Goal: Task Accomplishment & Management: Use online tool/utility

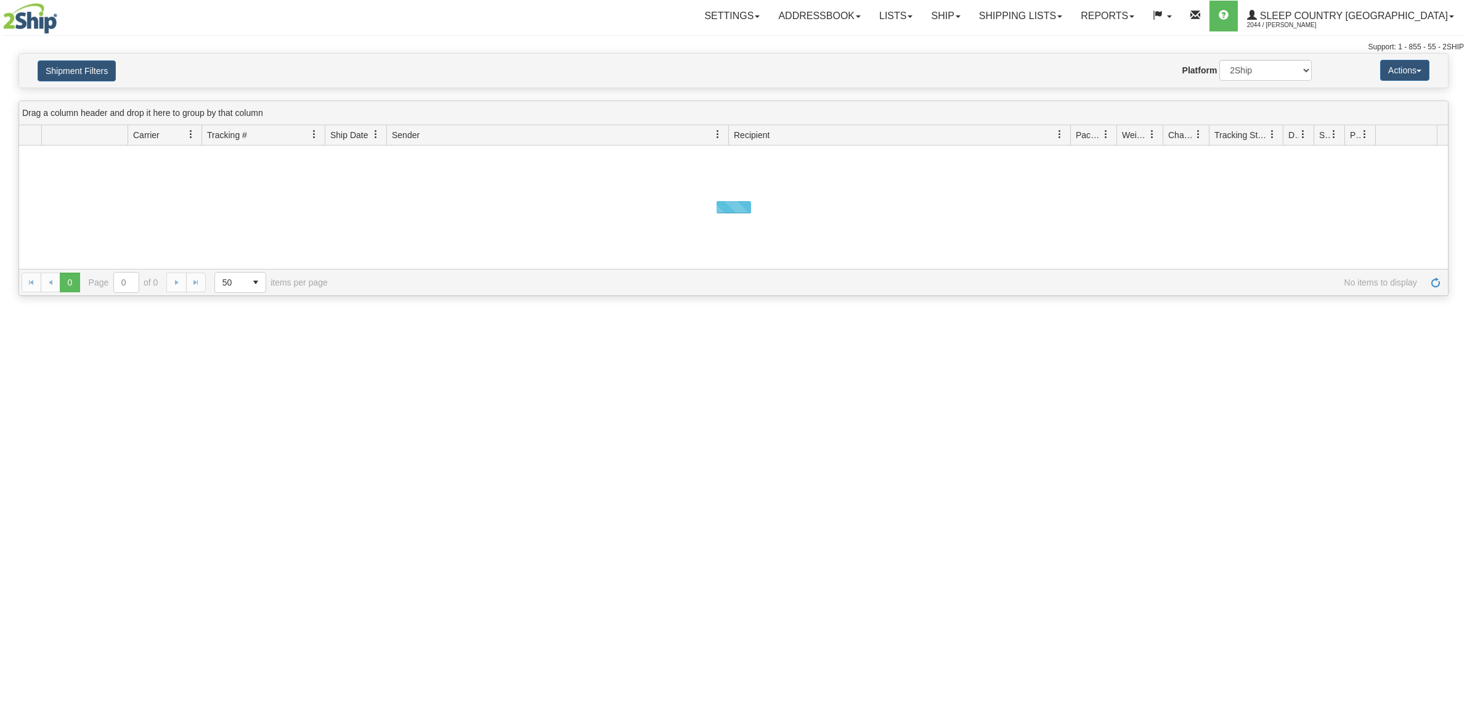
click at [99, 67] on button "Shipment Filters" at bounding box center [77, 70] width 78 height 21
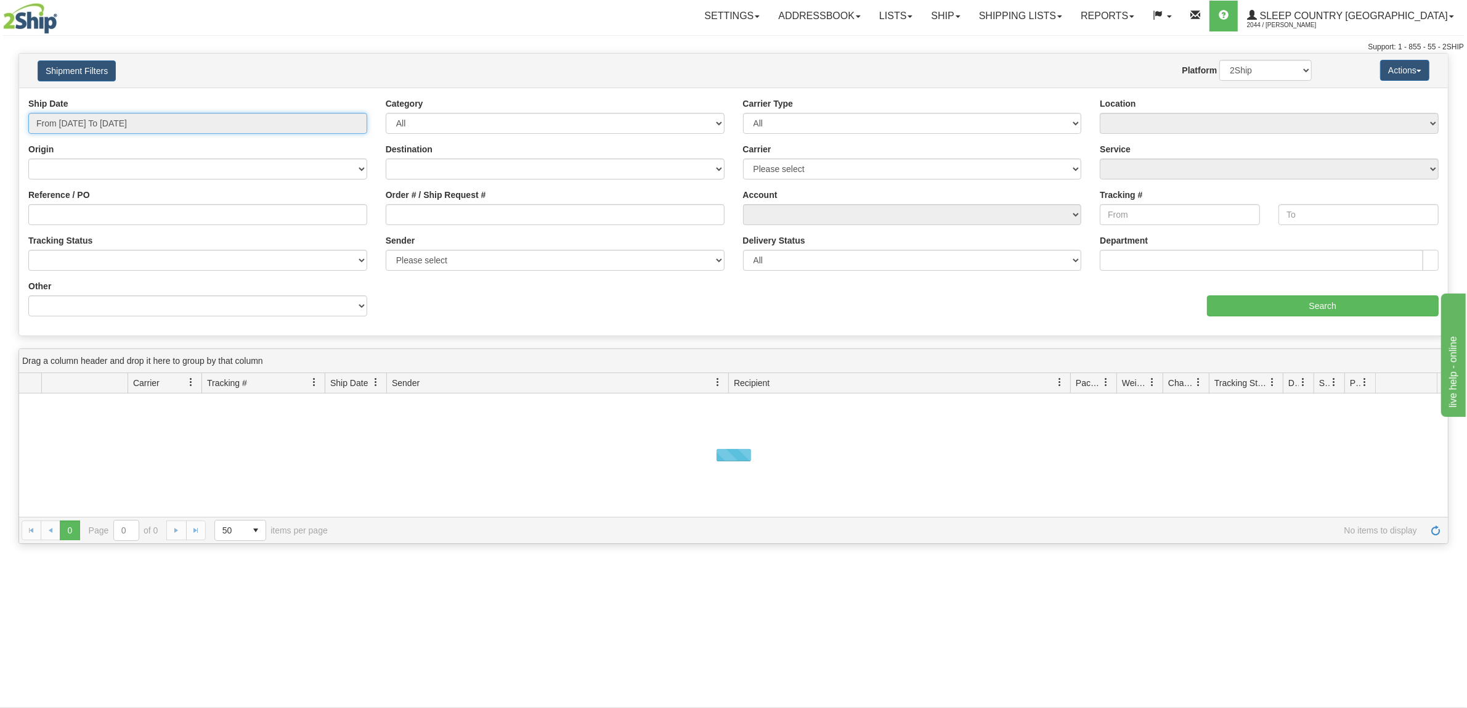
click at [140, 124] on input "From 09/16/2025 To 09/17/2025" at bounding box center [197, 123] width 339 height 21
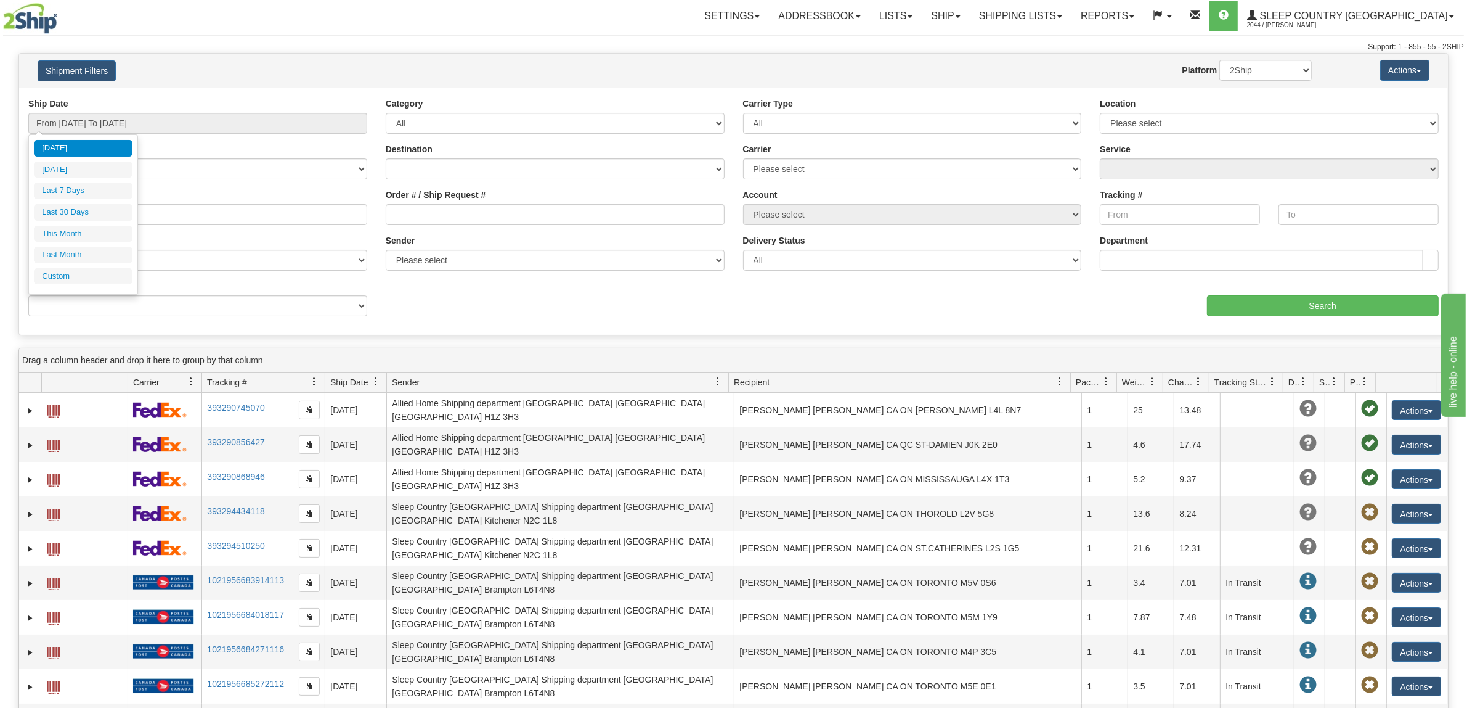
click at [78, 204] on ul "Today Yesterday Last 7 Days Last 30 Days This Month Last Month Custom" at bounding box center [83, 212] width 99 height 144
click at [75, 208] on li "Last 30 Days" at bounding box center [83, 212] width 99 height 17
type input "From 08/19/2025 To 09/17/2025"
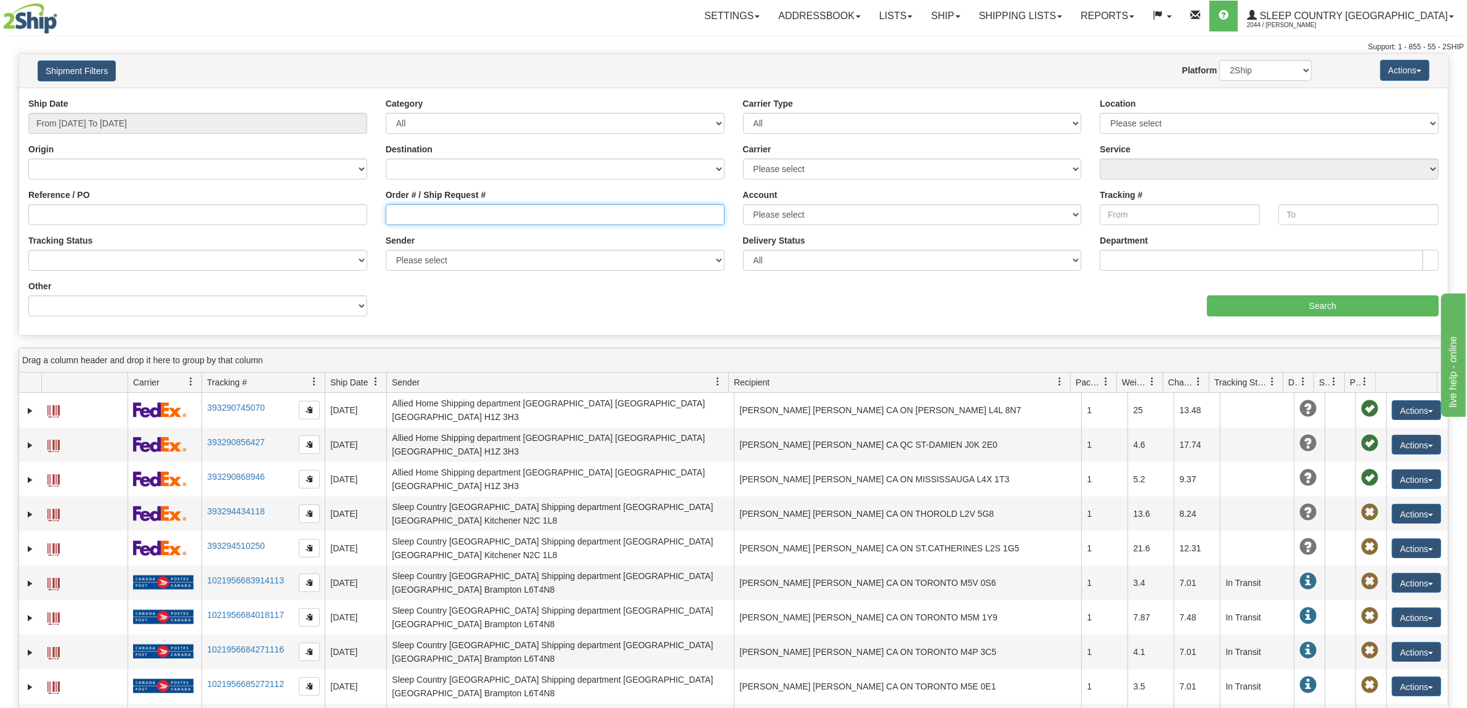
click at [519, 216] on input "Order # / Ship Request #" at bounding box center [555, 214] width 339 height 21
paste input "9000I058597"
type input "9000I058597"
click at [1292, 299] on input "Search" at bounding box center [1323, 305] width 232 height 21
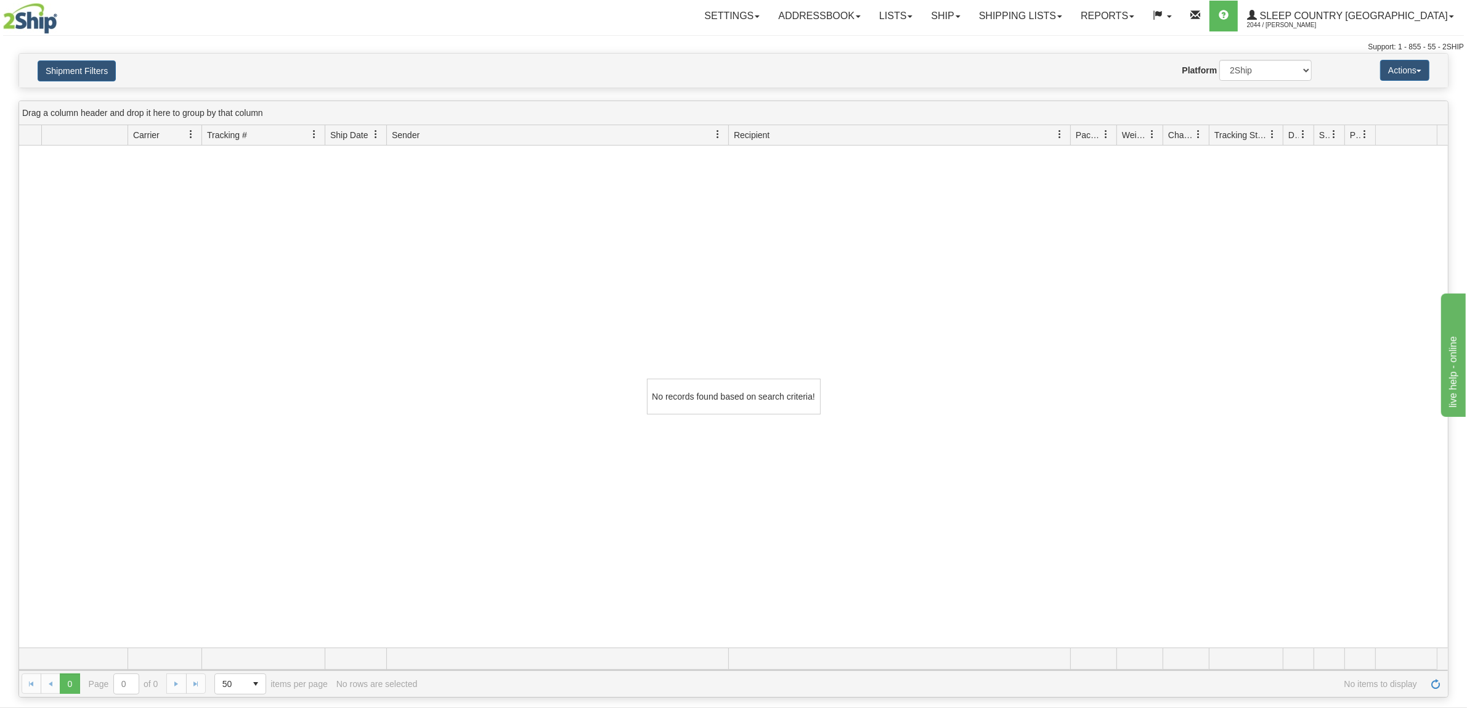
click at [1255, 57] on div "Shipment Filters Website Agent Nothing selected Client User Platform 2Ship Impo…" at bounding box center [733, 71] width 1429 height 34
click at [1256, 60] on select "2Ship Imported" at bounding box center [1266, 70] width 92 height 21
select select "1"
click at [1220, 60] on select "2Ship Imported" at bounding box center [1266, 70] width 92 height 21
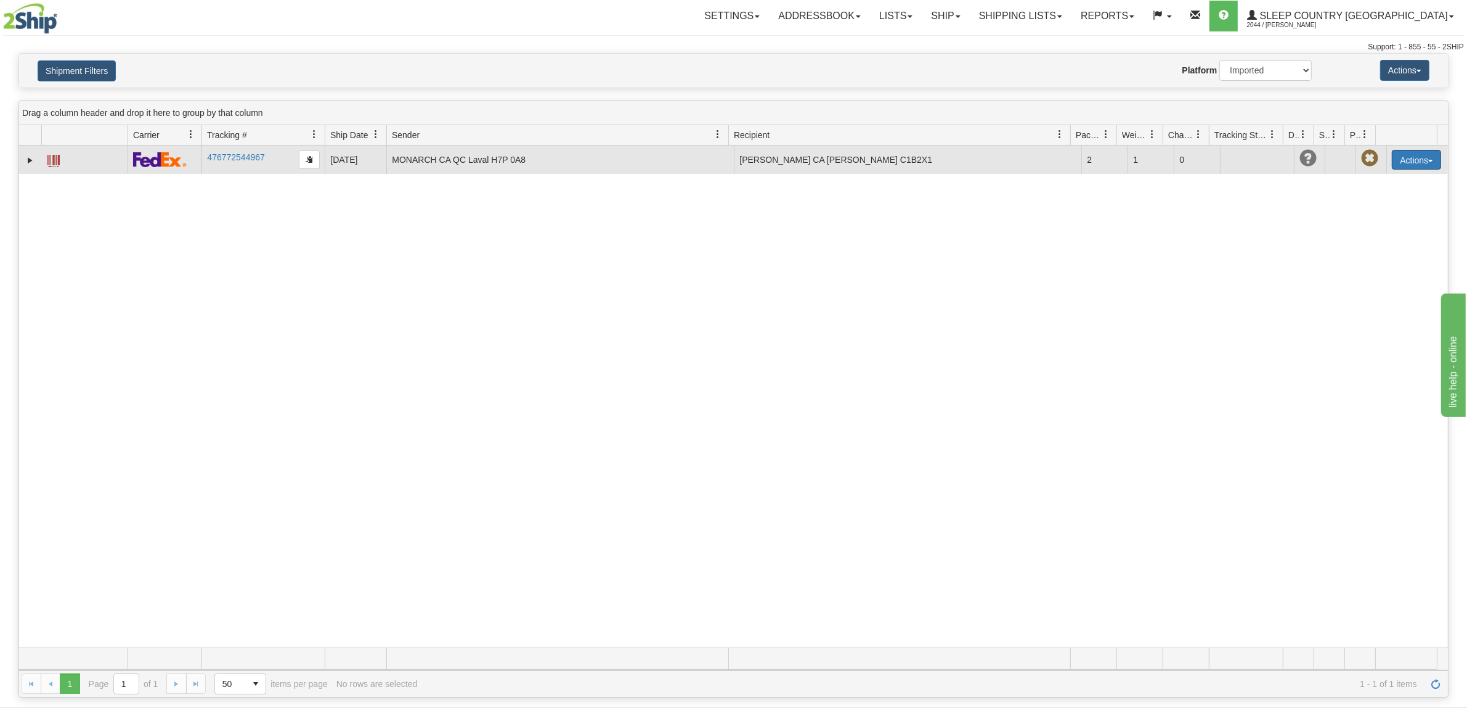
click at [1419, 161] on button "Actions" at bounding box center [1416, 160] width 49 height 20
click at [1379, 200] on link "Return" at bounding box center [1391, 198] width 99 height 16
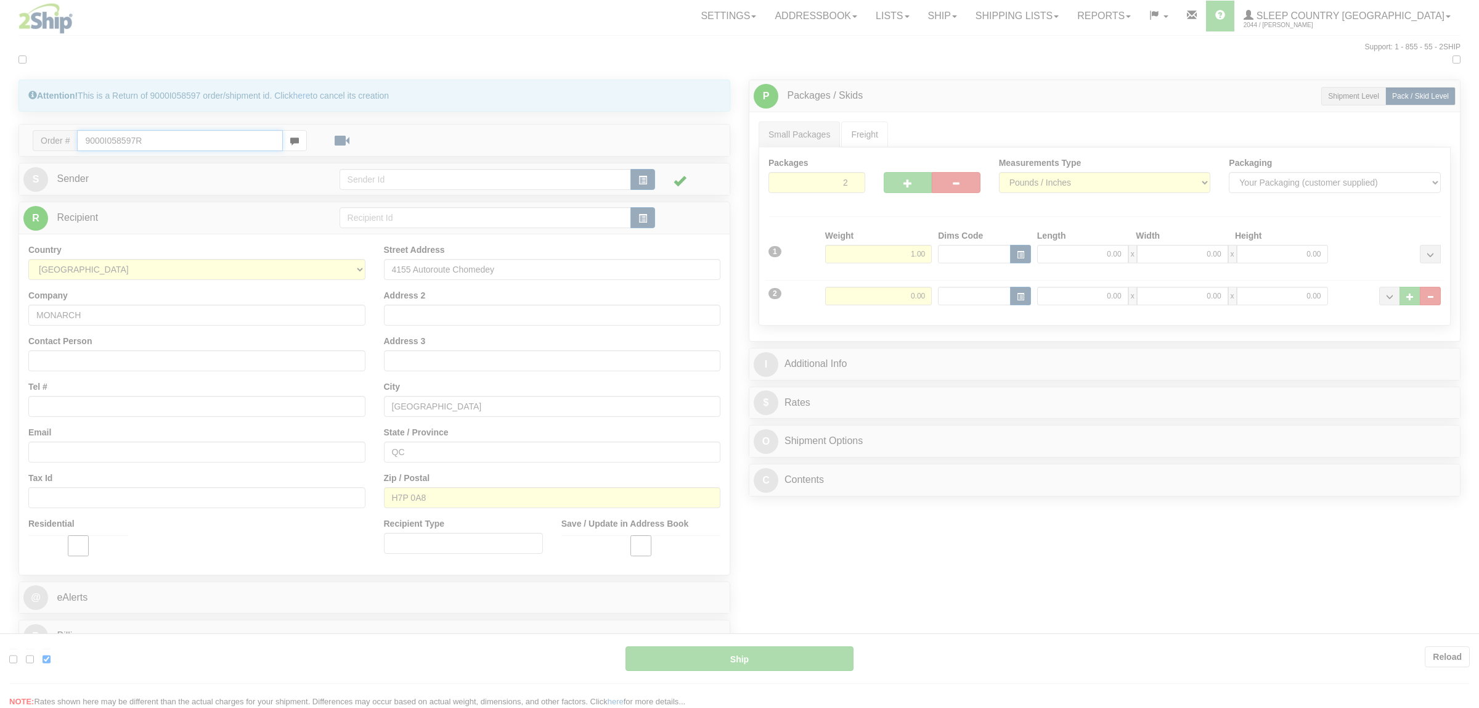
type input "10:44"
type input "16:00"
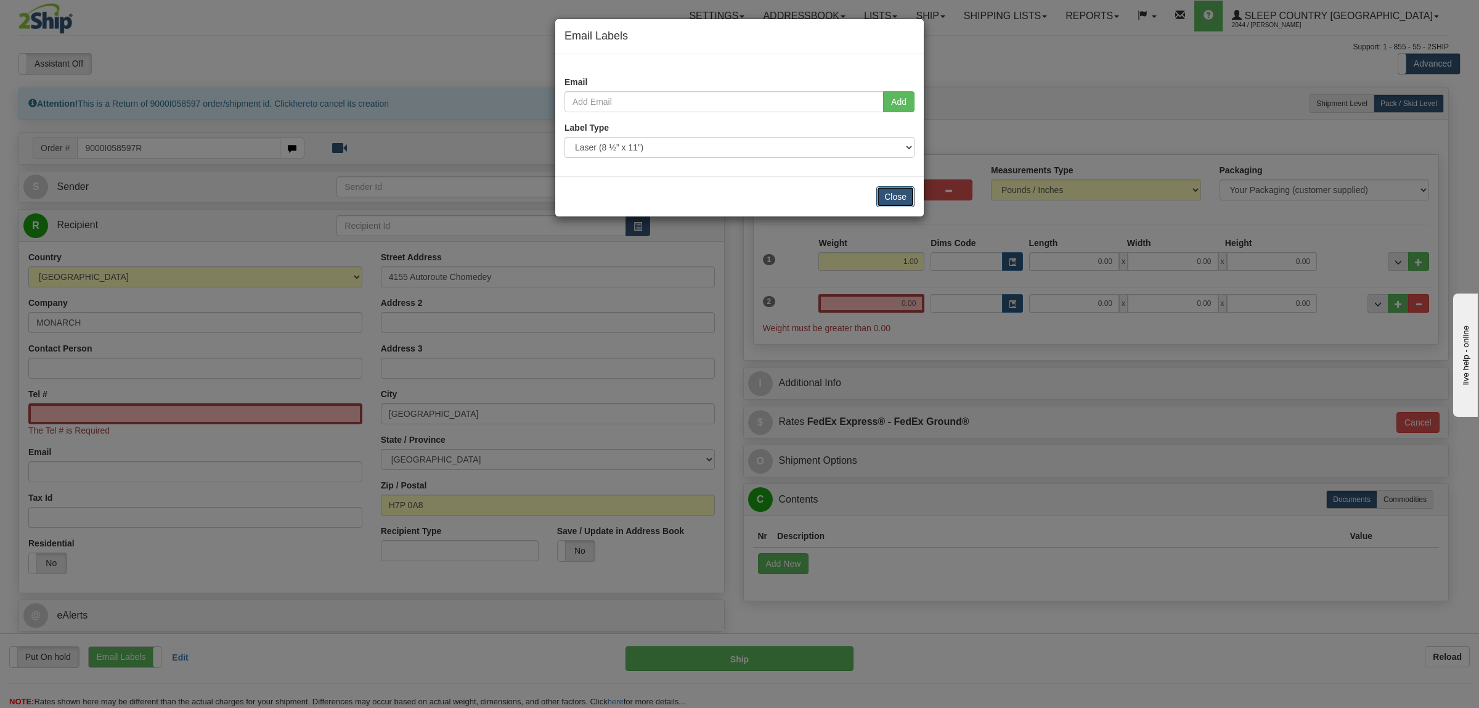
click at [904, 199] on button "Close" at bounding box center [895, 196] width 38 height 21
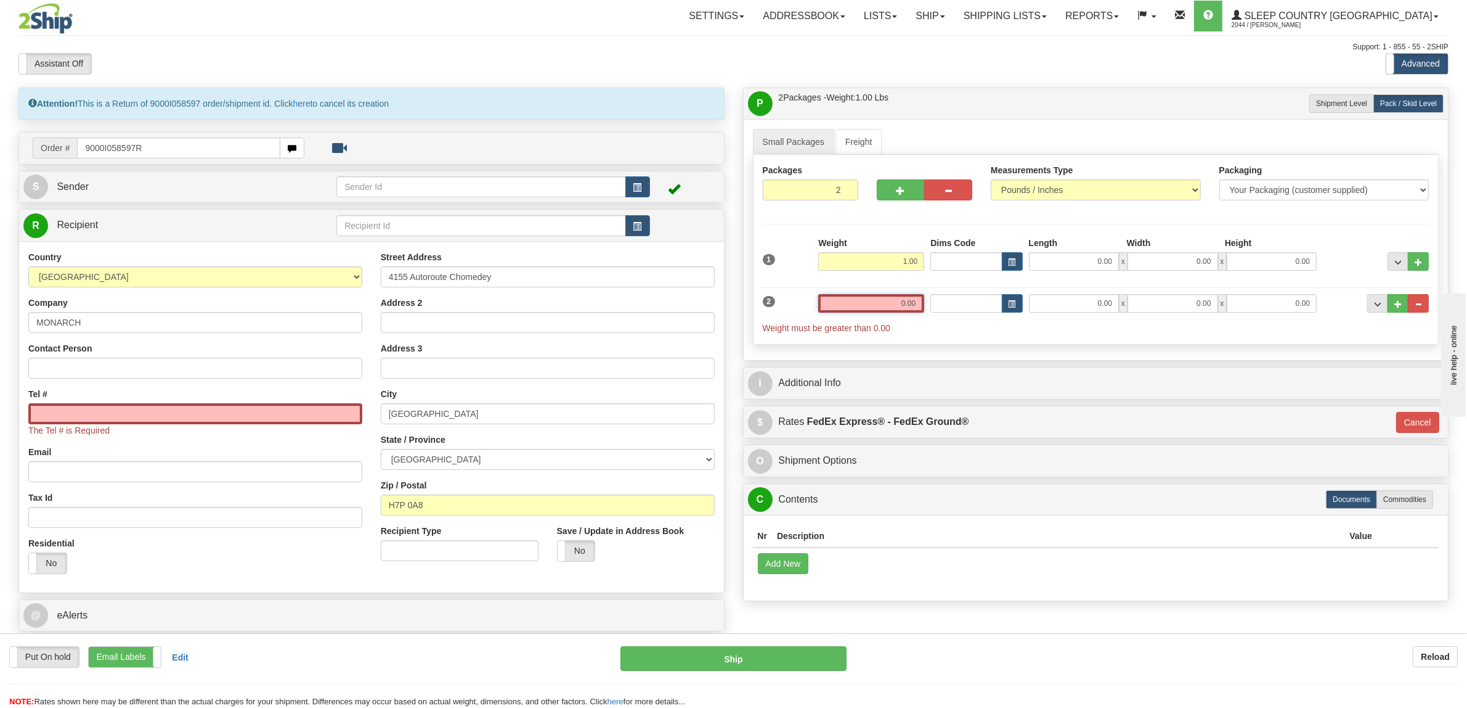
click at [907, 296] on input "0.00" at bounding box center [871, 303] width 106 height 18
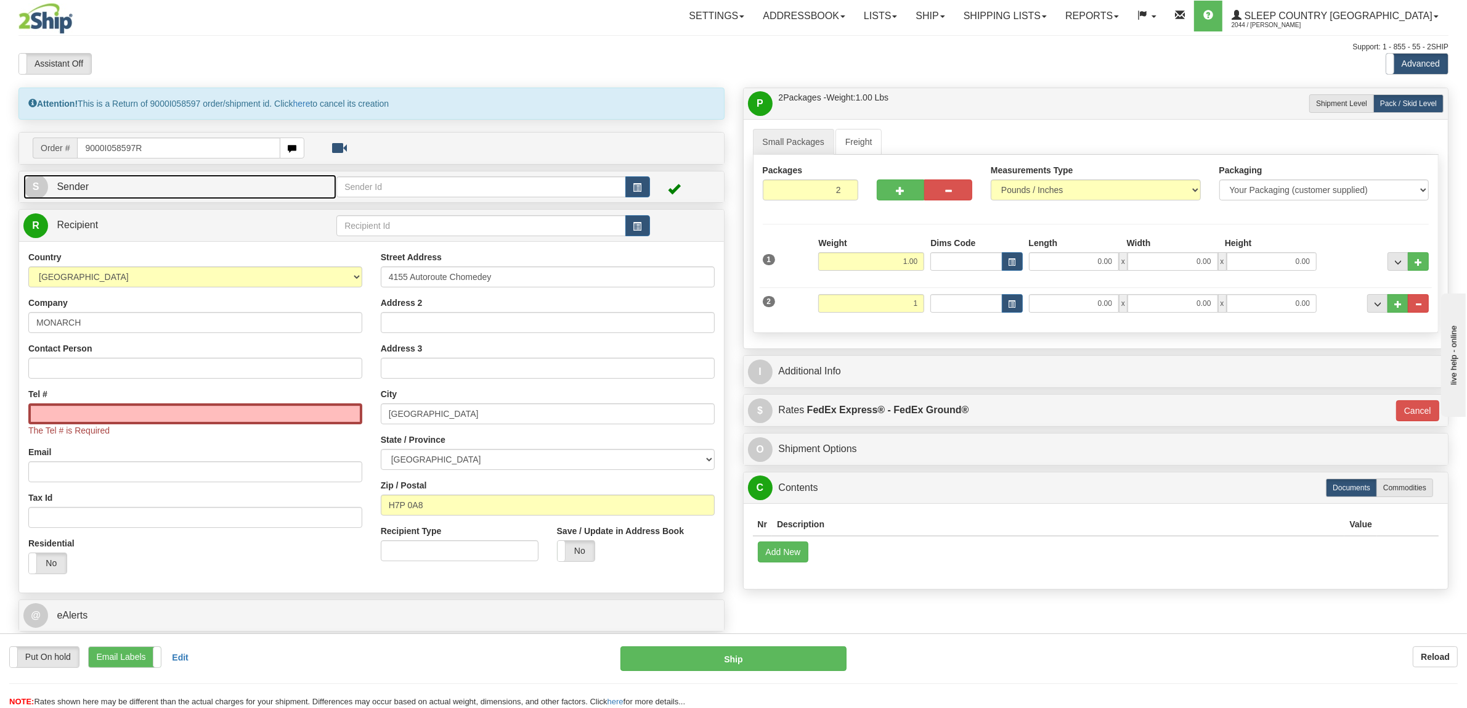
type input "1.00"
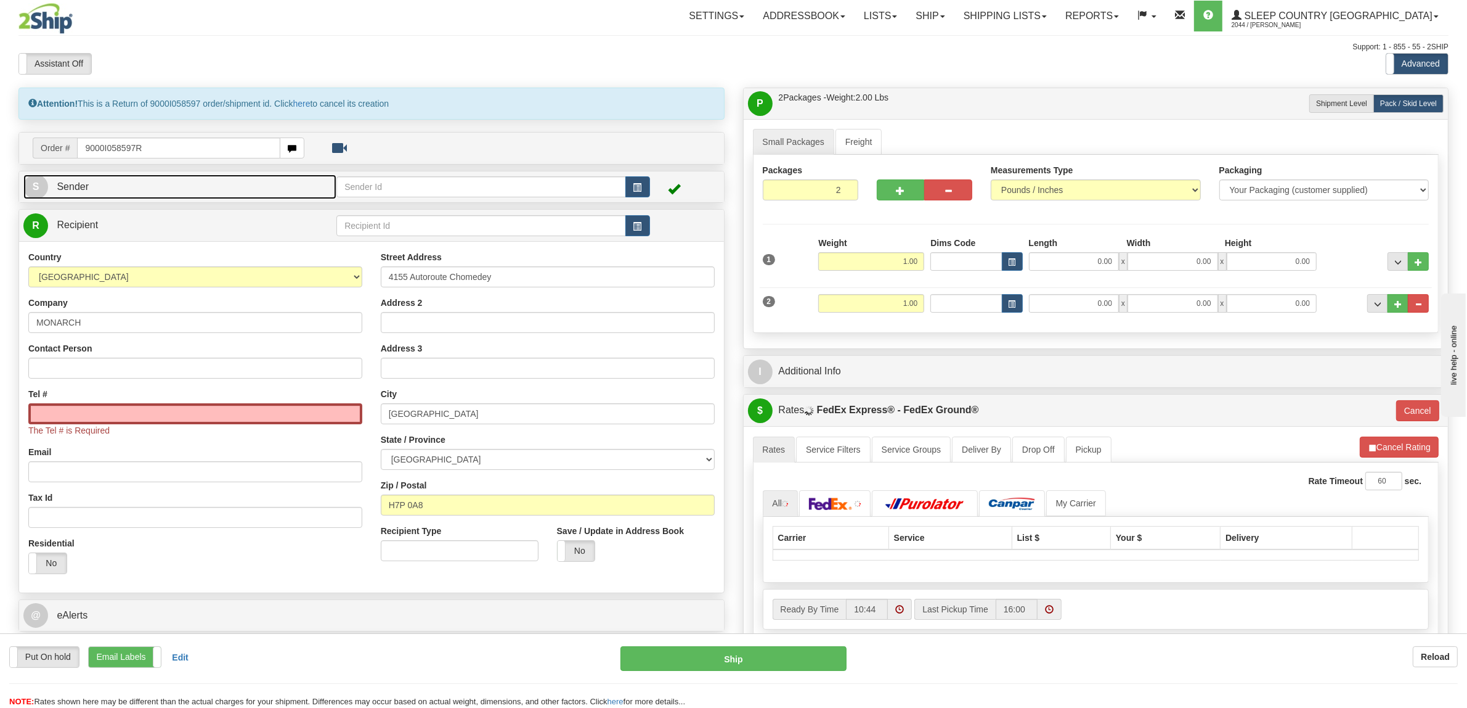
click at [248, 177] on link "S Sender" at bounding box center [179, 186] width 313 height 25
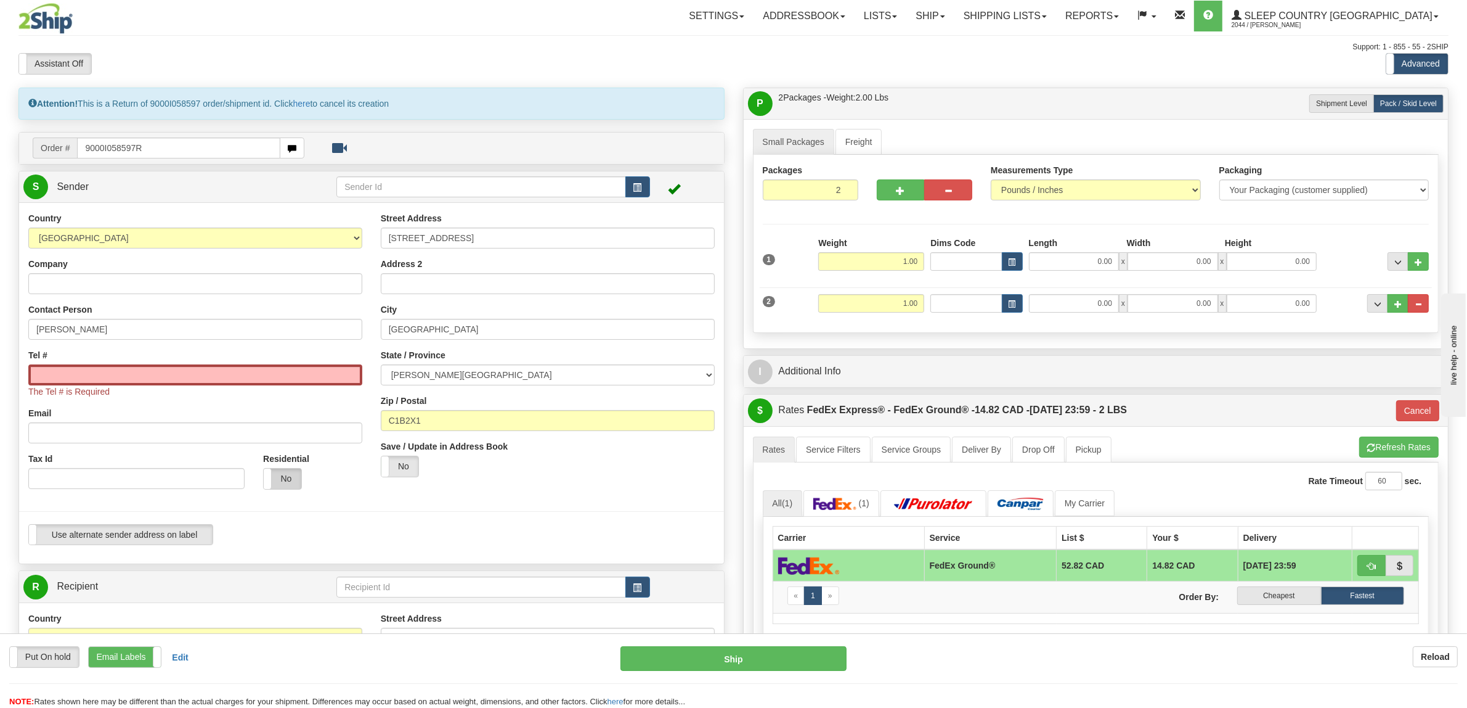
click at [288, 473] on label "No" at bounding box center [283, 478] width 38 height 20
type input "92"
click at [218, 312] on div "Contact Person [PERSON_NAME]" at bounding box center [195, 321] width 334 height 36
click at [151, 379] on input "Tel #" at bounding box center [195, 374] width 334 height 21
paste input "[PHONE_NUMBER]"
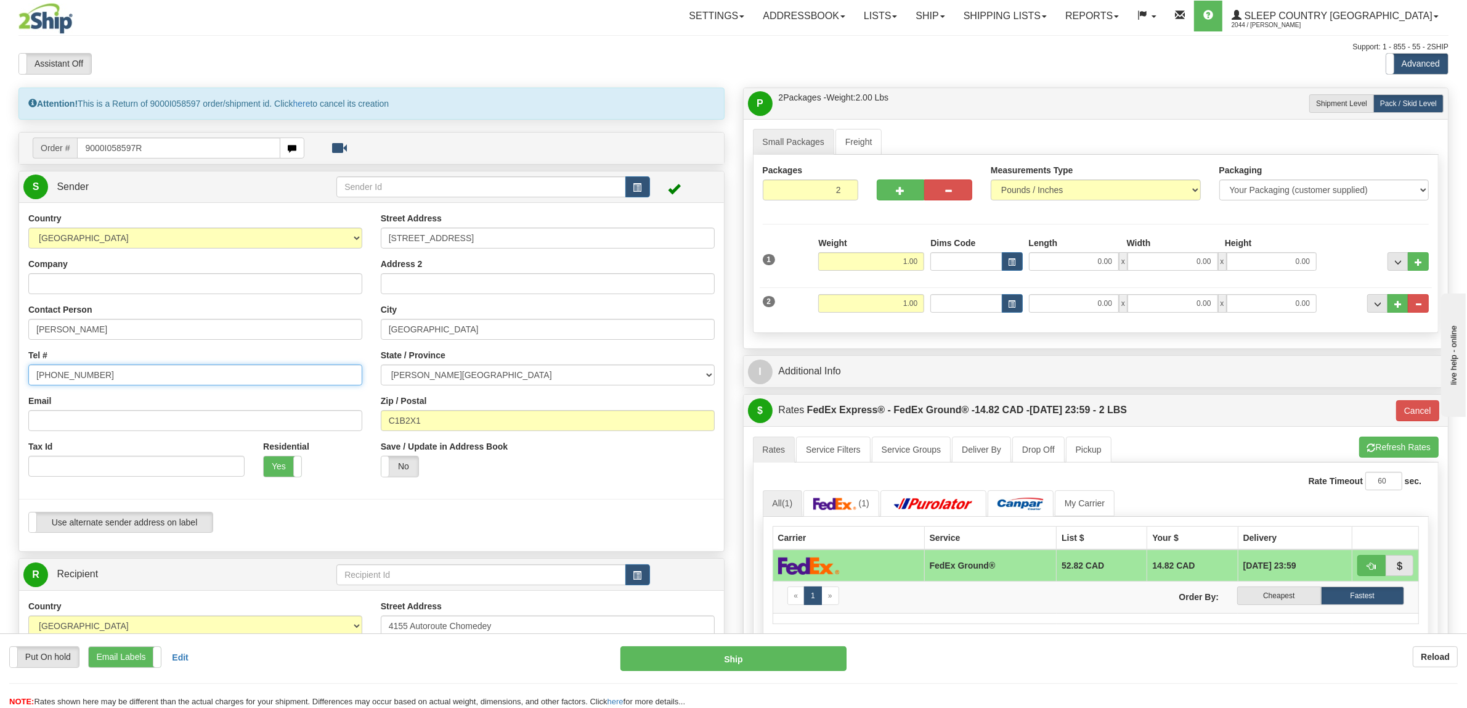
type input "[PHONE_NUMBER]"
click at [174, 653] on b "Edit" at bounding box center [180, 657] width 16 height 10
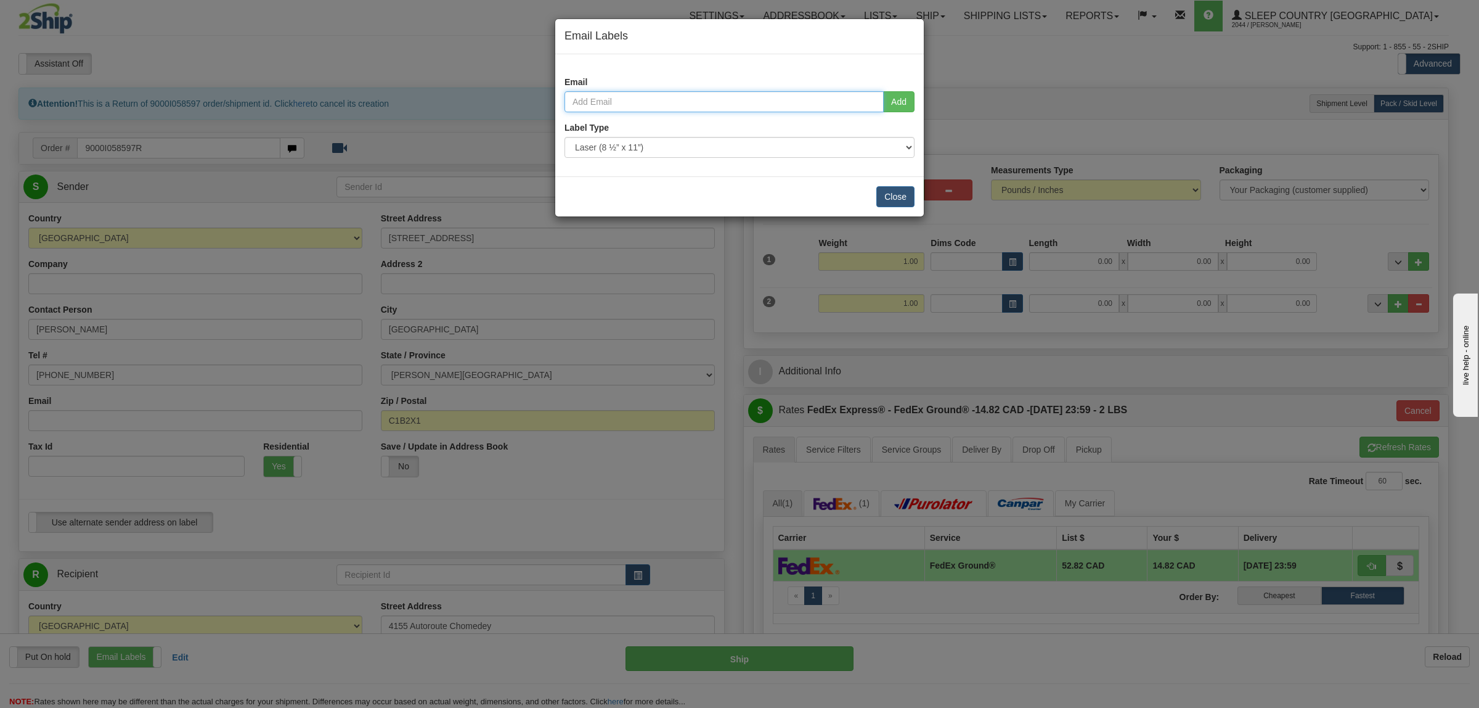
click at [672, 100] on input "email" at bounding box center [724, 101] width 319 height 21
paste input "[EMAIL_ADDRESS][DOMAIN_NAME]"
type input "[EMAIL_ADDRESS][DOMAIN_NAME]"
click at [904, 97] on button "Add" at bounding box center [898, 101] width 31 height 21
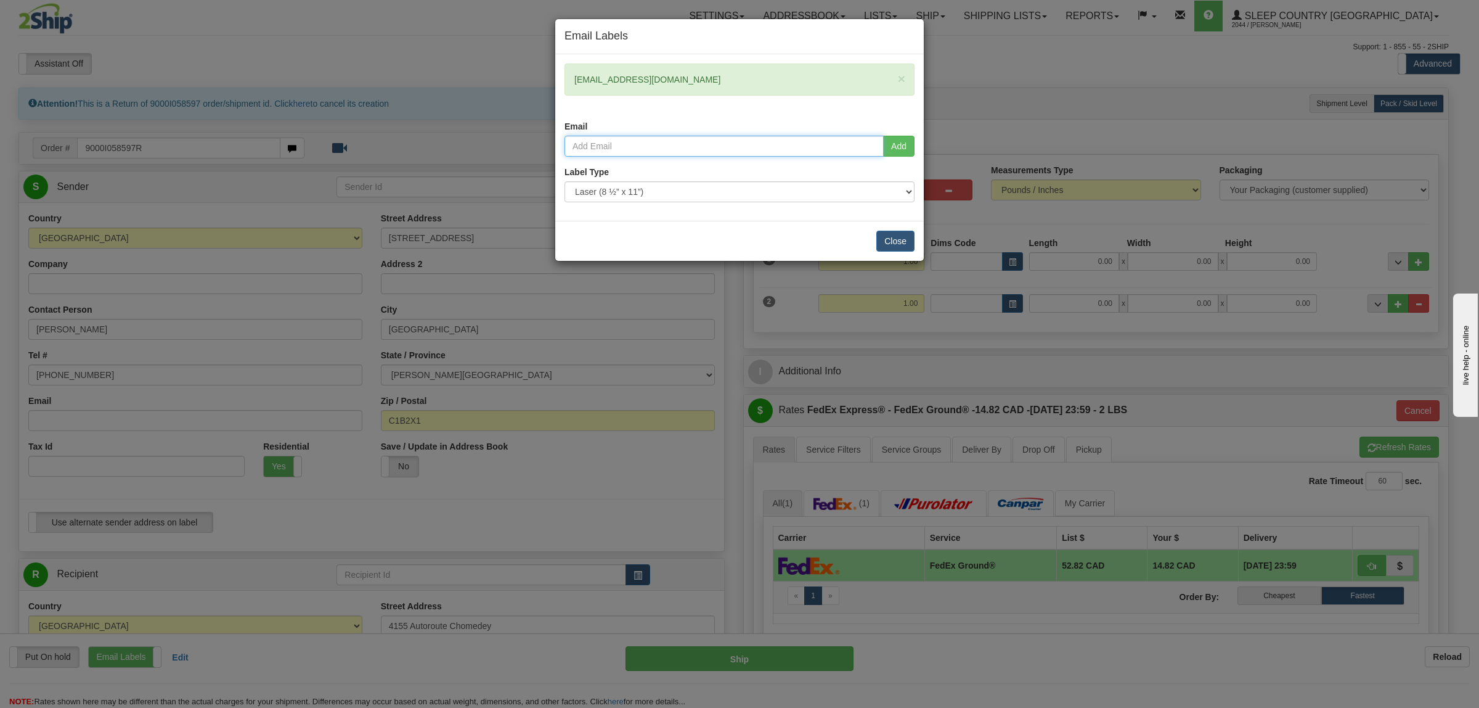
click at [803, 152] on input "email" at bounding box center [724, 146] width 319 height 21
paste input "[PERSON_NAME]-Coutrin <[EMAIL_ADDRESS][DOMAIN_NAME]>"
type input "[EMAIL_ADDRESS][DOMAIN_NAME]"
click at [892, 137] on button "Add" at bounding box center [898, 146] width 31 height 21
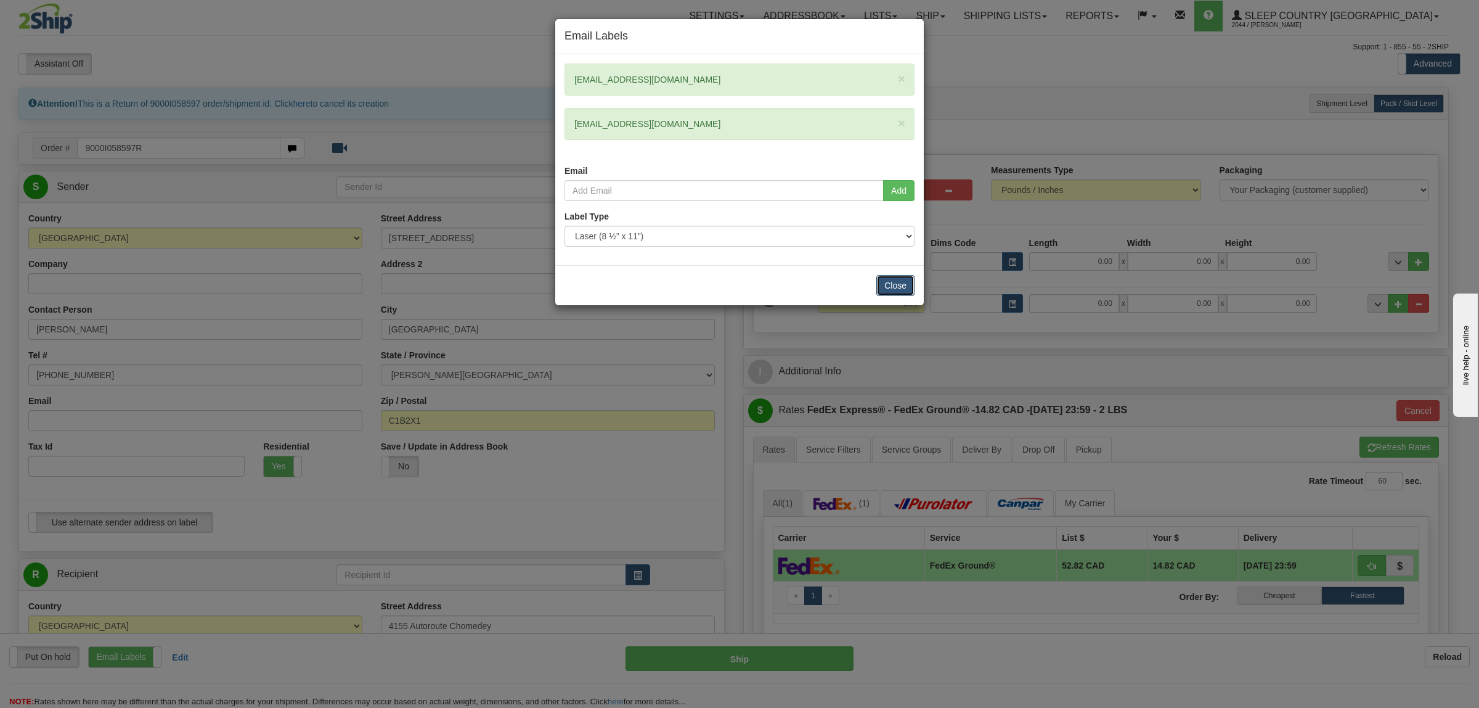
click at [897, 293] on button "Close" at bounding box center [895, 285] width 38 height 21
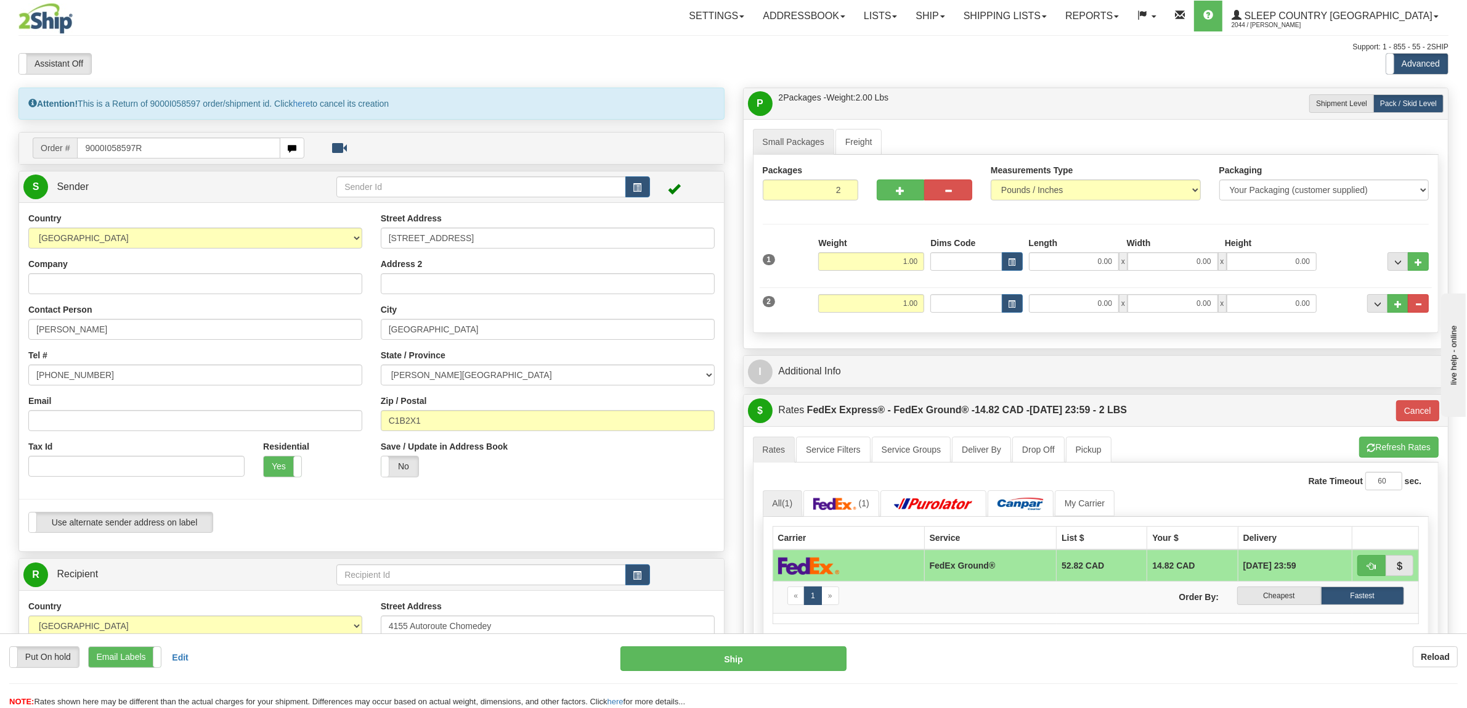
click at [185, 53] on div "Assistant On Assistant Off Do a return Do a return" at bounding box center [311, 63] width 604 height 21
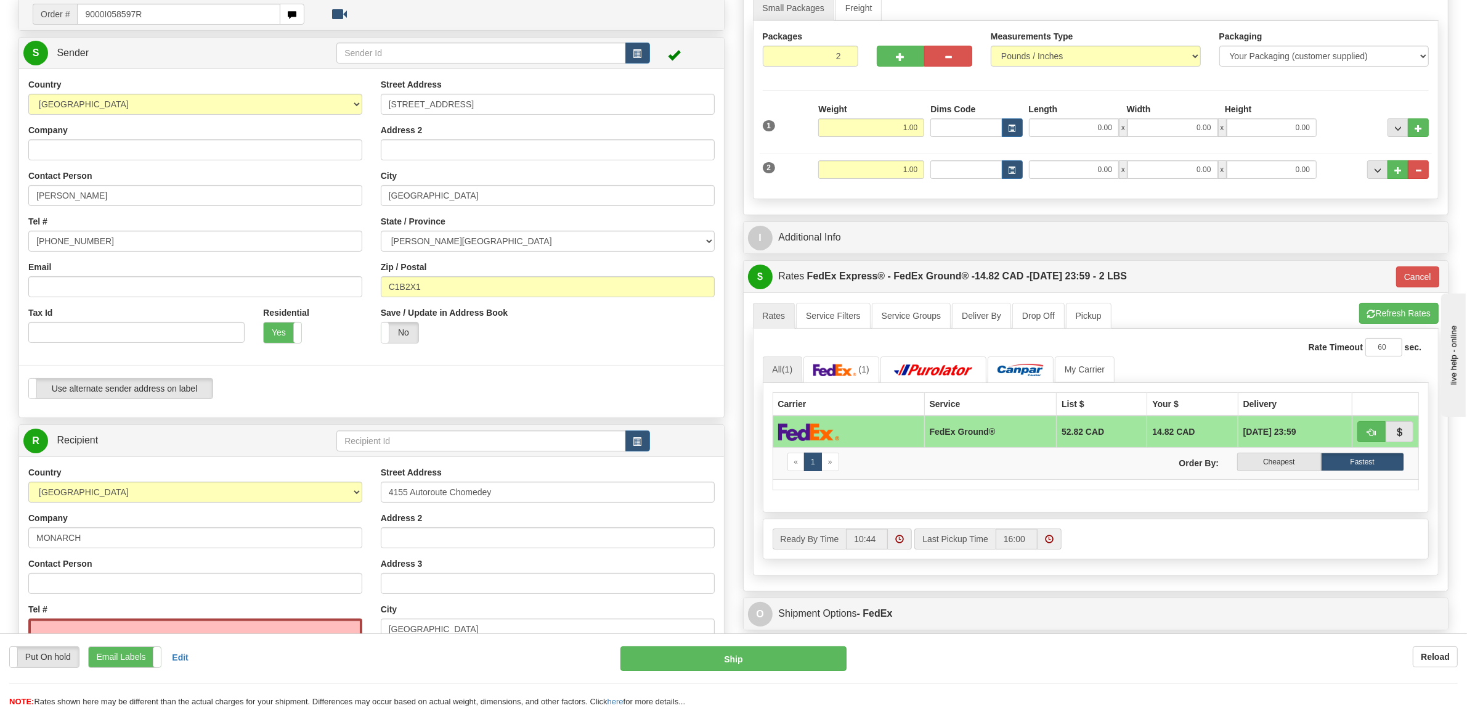
scroll to position [385, 0]
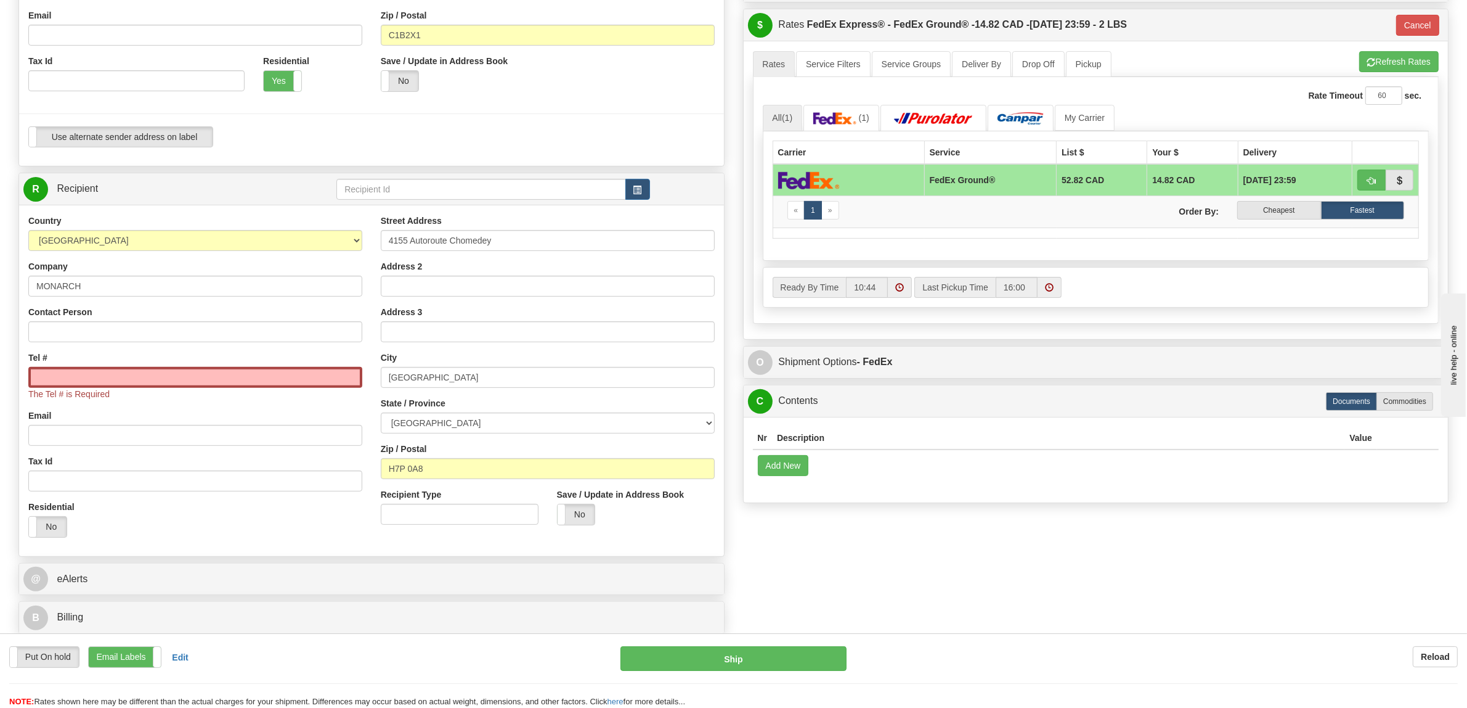
click at [518, 226] on div "Street Address 4155 Autoroute Chomedey" at bounding box center [548, 232] width 334 height 36
click at [519, 244] on input "4155 Autoroute Chomedey" at bounding box center [548, 240] width 334 height 21
paste input "[STREET_ADDRESS]"
type input "[STREET_ADDRESS]"
paste input "BELLEVILLE K8N 4Z6"
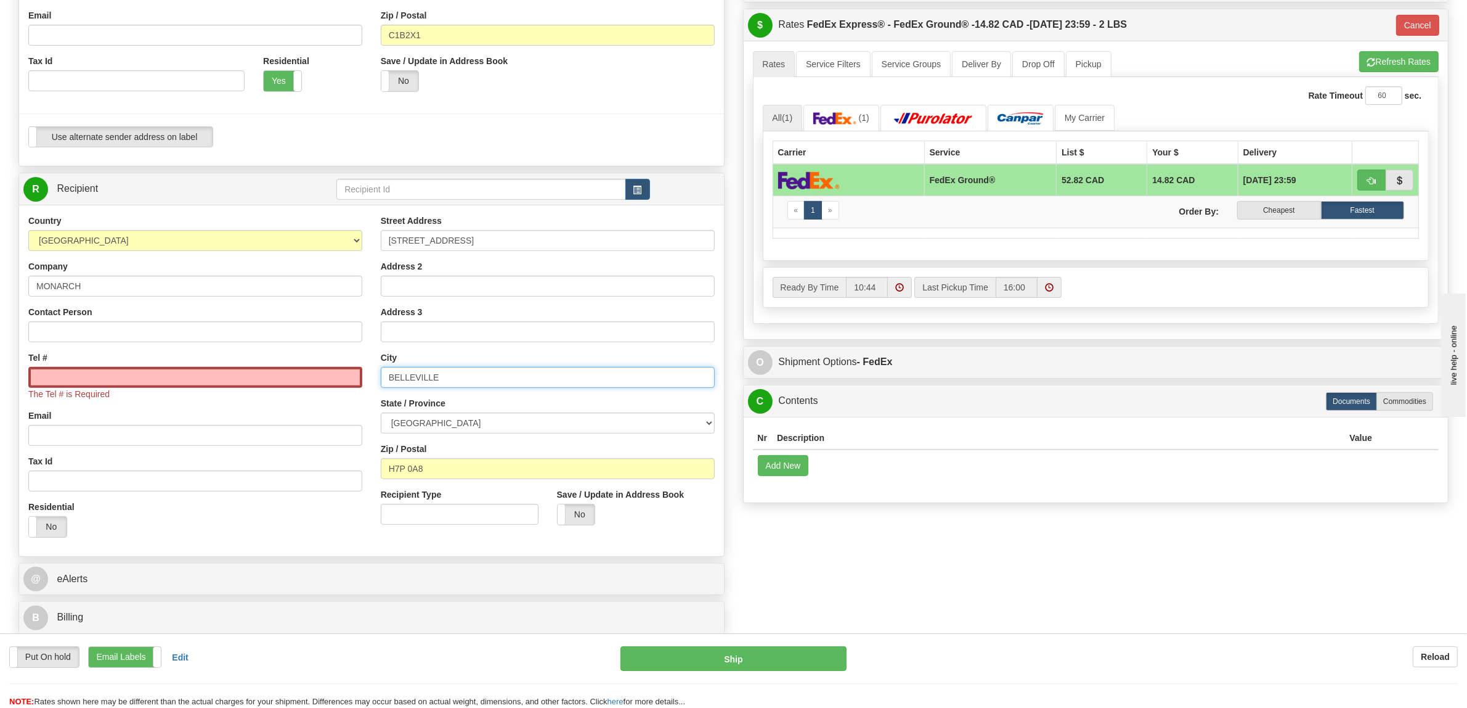
type input "BELLEVILLE"
select select "ON"
paste input "K8N 4Z6"
type input "K8N 4Z6"
click at [106, 285] on input "MONARCH" at bounding box center [195, 285] width 334 height 21
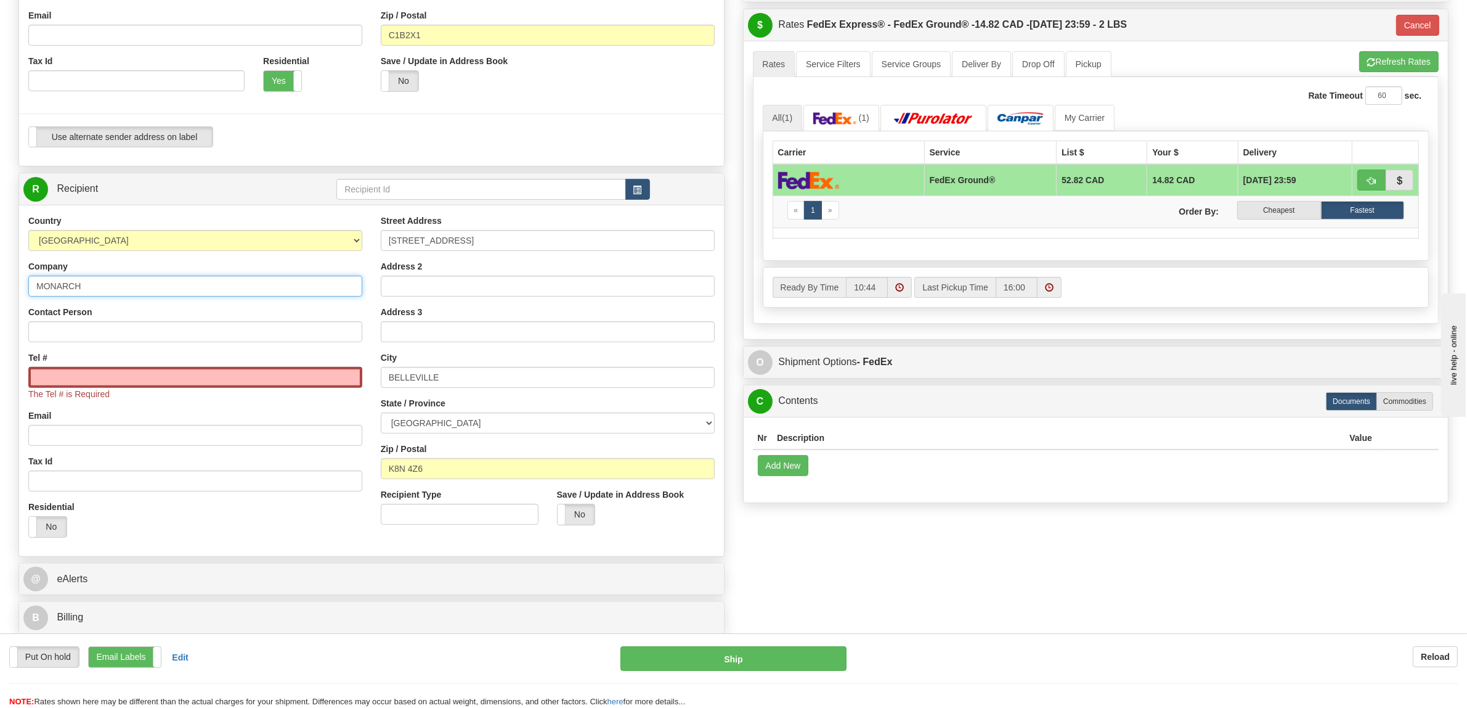
type input "92"
type input "SLEEP COUNTRY"
click at [75, 330] on input "Contact Person" at bounding box center [195, 331] width 334 height 21
paste input "SLEEP COUNTRY"
type input "SLEEP COUNTRY"
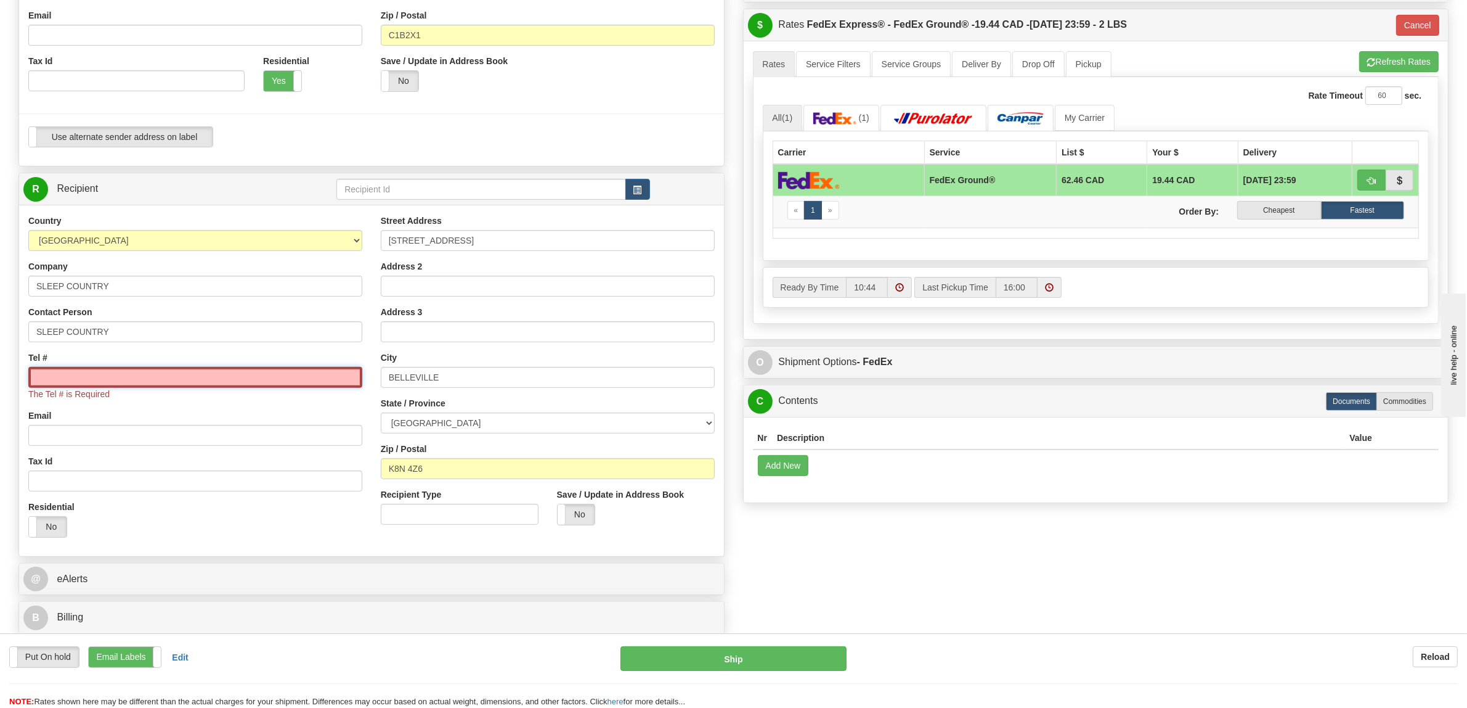
click at [121, 376] on input "Tel #" at bounding box center [195, 377] width 334 height 21
click at [171, 461] on div "Tax Id" at bounding box center [195, 473] width 334 height 36
click at [153, 386] on input "Tel #" at bounding box center [195, 377] width 334 height 21
paste input "[PHONE_NUMBER]"
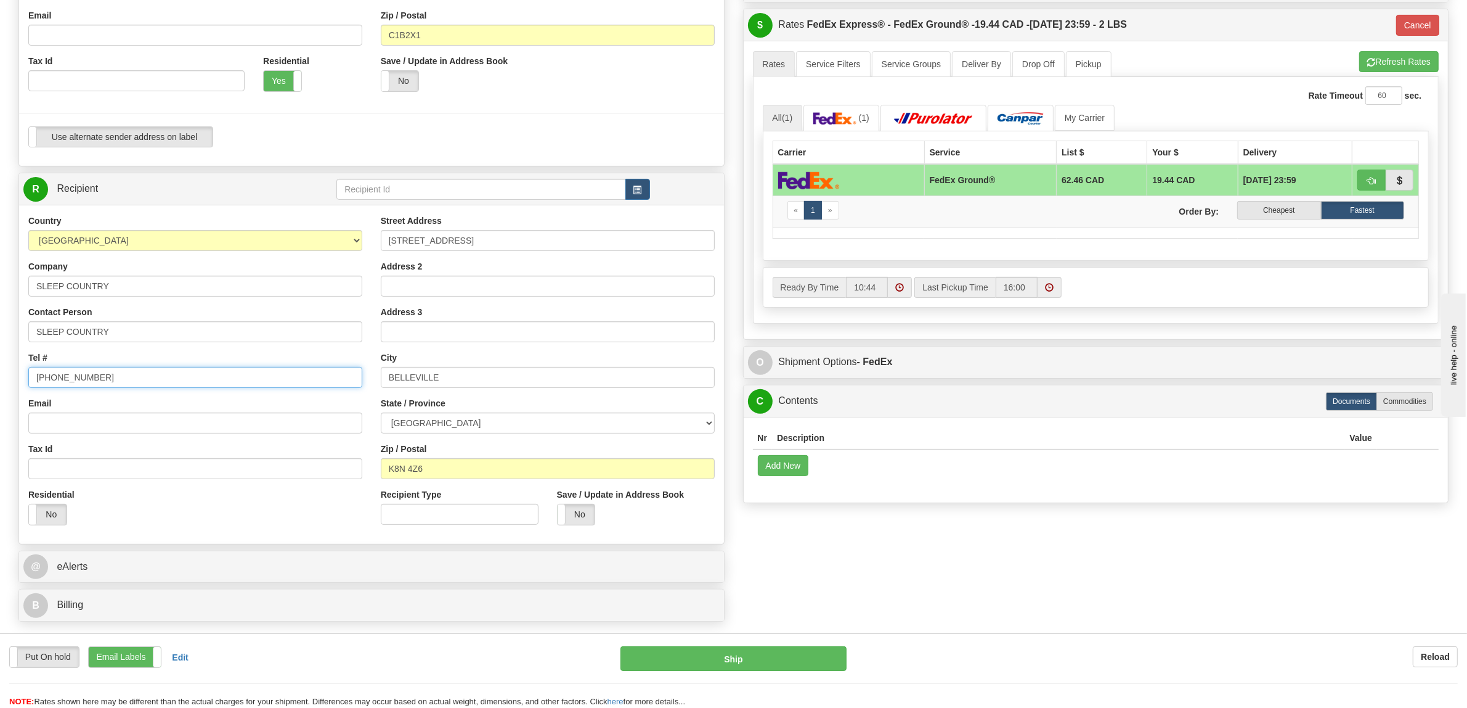
type input "[PHONE_NUMBER]"
click at [176, 459] on input "Tax Id" at bounding box center [195, 468] width 334 height 21
click at [202, 423] on input "Email" at bounding box center [195, 422] width 334 height 21
paste input "[EMAIL_ADDRESS][DOMAIN_NAME]"
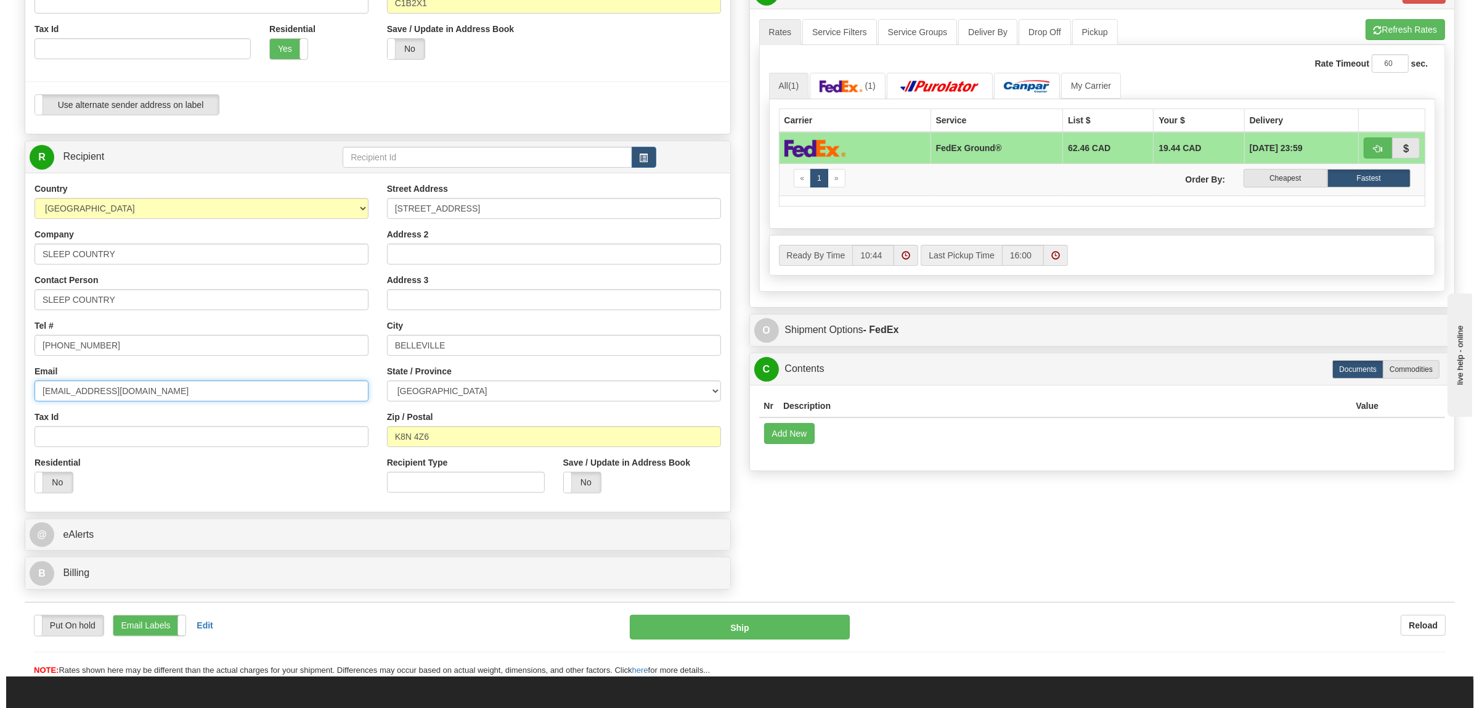
scroll to position [462, 0]
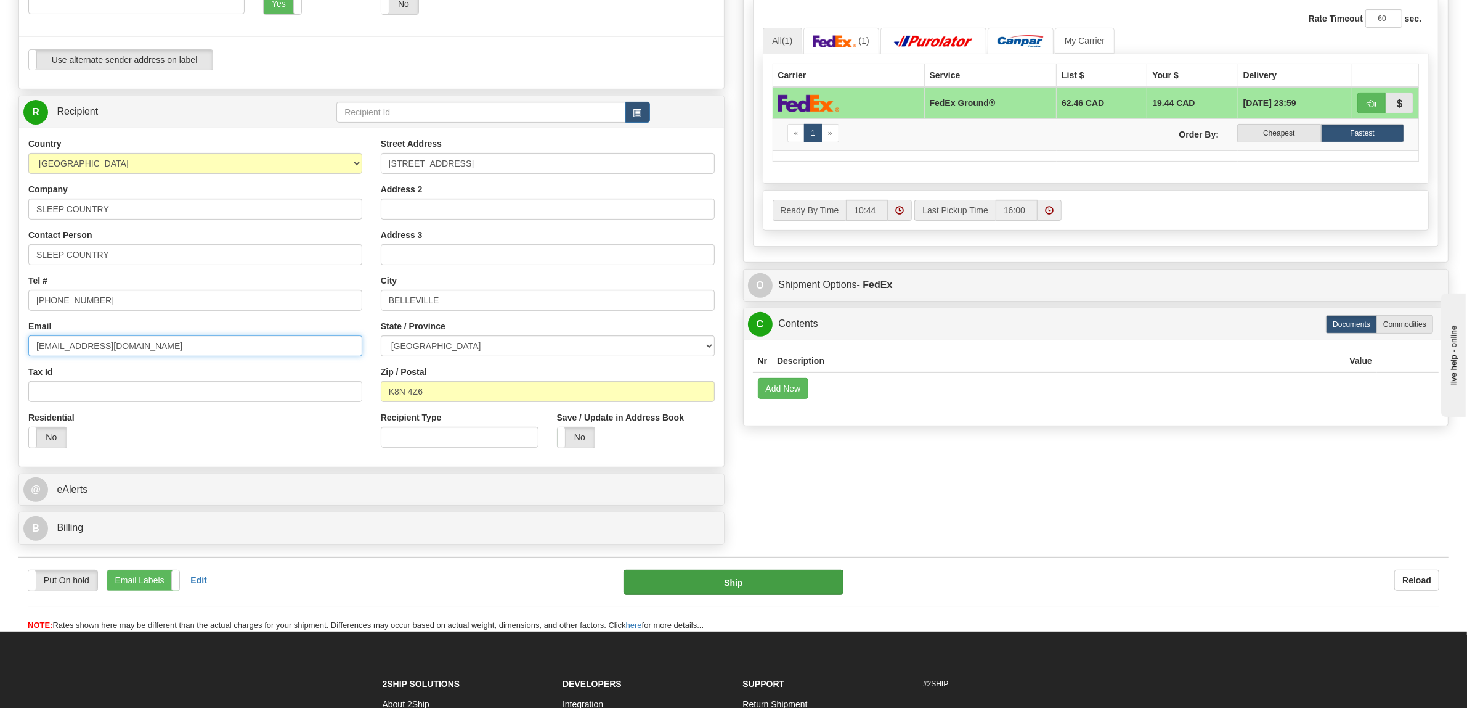
type input "[EMAIL_ADDRESS][DOMAIN_NAME]"
click at [765, 584] on button "Ship" at bounding box center [734, 581] width 220 height 25
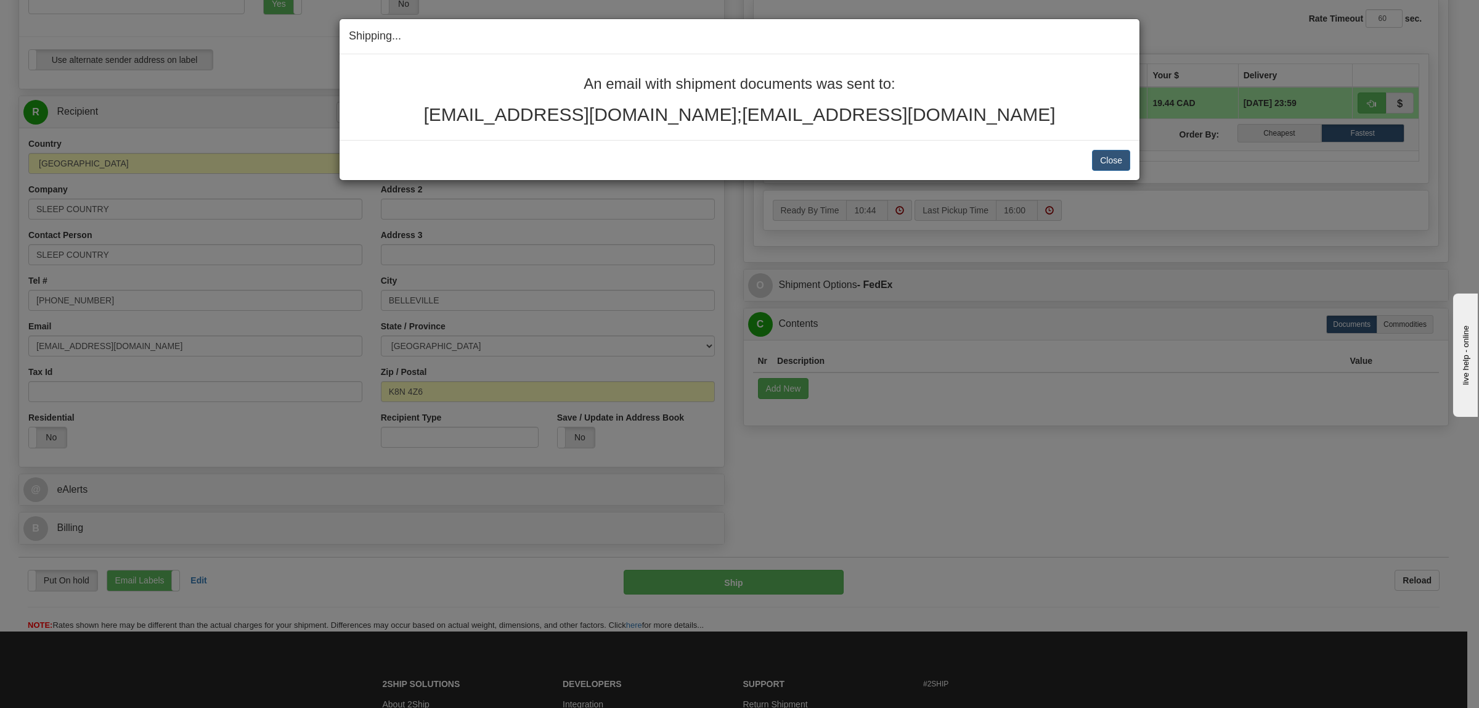
drag, startPoint x: 1061, startPoint y: 121, endPoint x: 568, endPoint y: 43, distance: 499.1
click at [568, 43] on div "Shipping... Your SHIPMENT will EXPIRE in An email with shipment documents was s…" at bounding box center [739, 99] width 801 height 162
copy div "Your SHIPMENT will EXPIRE in An email with shipment documents was sent to: [EMA…"
click at [1191, 199] on div "Shipping... Your SHIPMENT will EXPIRE in An email with shipment documents was s…" at bounding box center [739, 354] width 1479 height 708
